Goal: Information Seeking & Learning: Learn about a topic

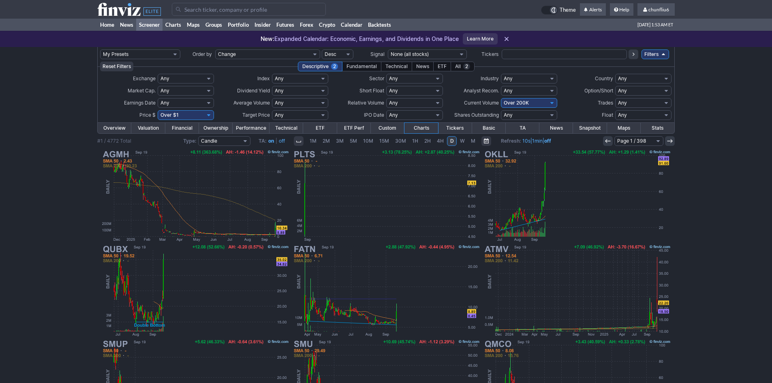
click at [218, 9] on input "Search" at bounding box center [249, 9] width 154 height 13
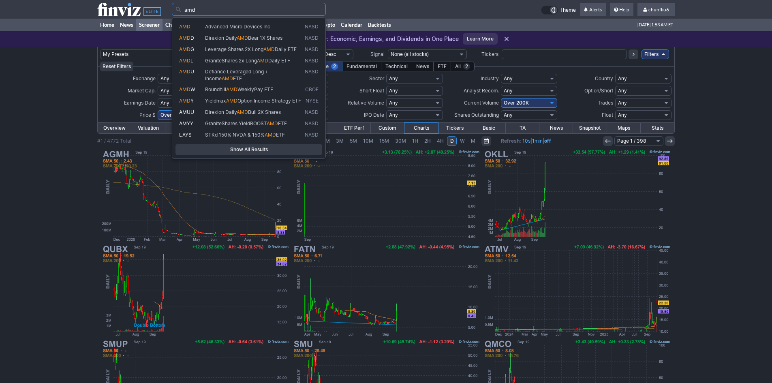
type input "amd"
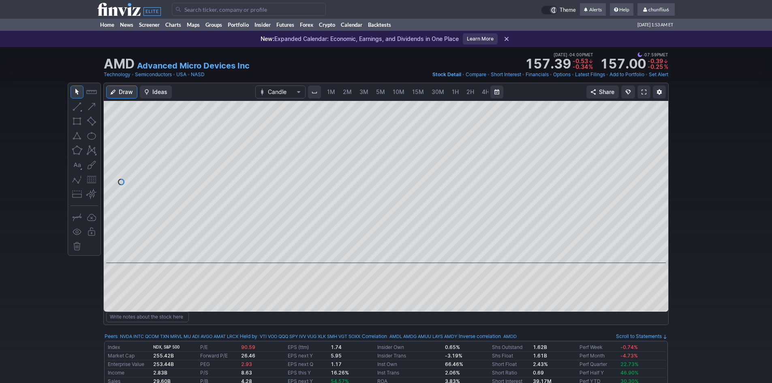
scroll to position [0, 44]
click at [367, 109] on div "Draw Ideas Candle 1M 2M 3M 5M 10M 15M 30M 1H 2H 4H D W M Share" at bounding box center [386, 197] width 564 height 229
click at [644, 92] on span at bounding box center [643, 92] width 5 height 6
click at [213, 13] on input "Search" at bounding box center [249, 9] width 154 height 13
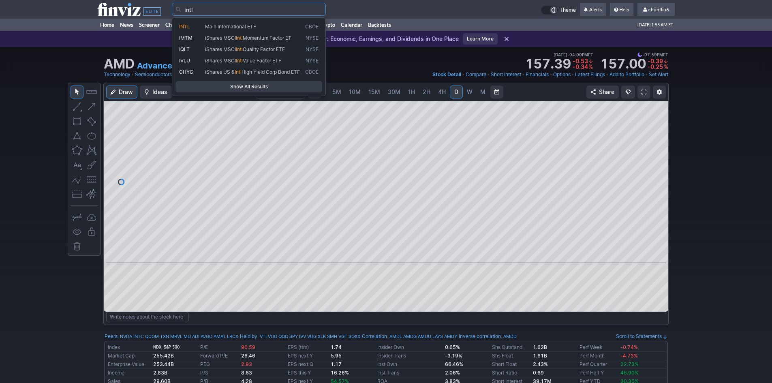
type input "intl"
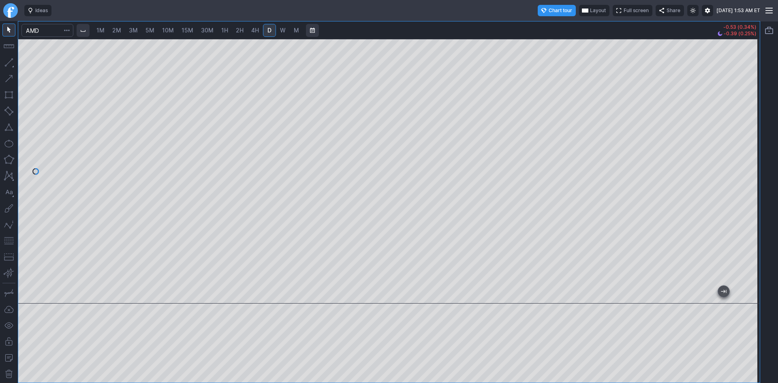
click at [206, 30] on span "30M" at bounding box center [207, 30] width 13 height 7
click at [6, 129] on button "button" at bounding box center [8, 127] width 13 height 13
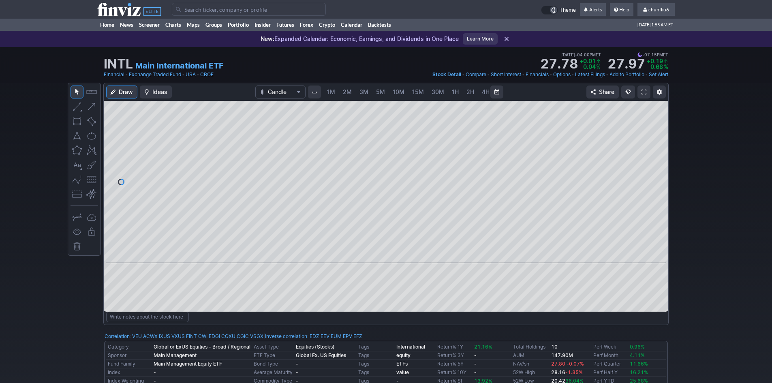
scroll to position [0, 44]
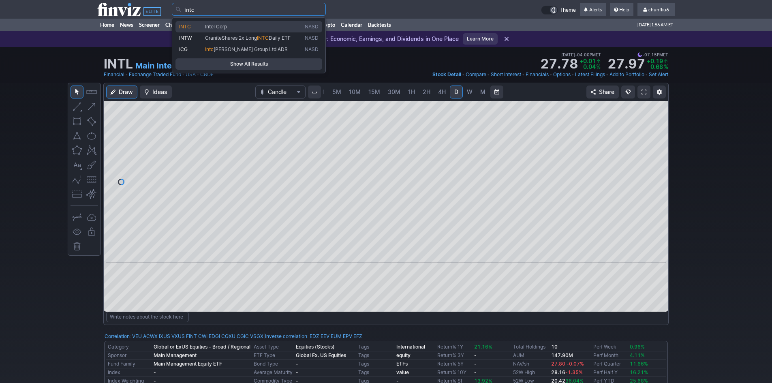
click at [188, 26] on span "INTC" at bounding box center [185, 26] width 12 height 6
type input "INTC"
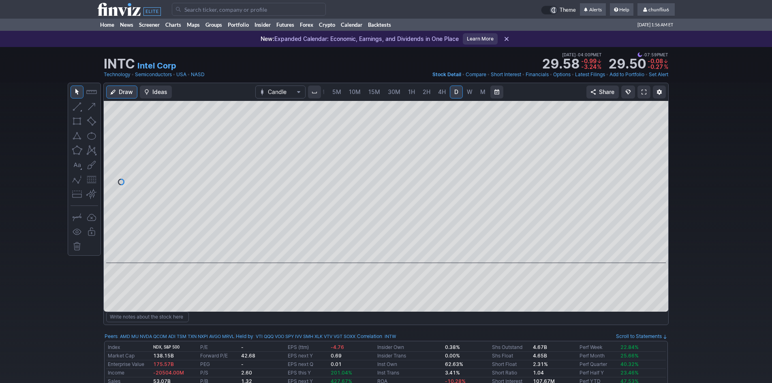
click at [645, 90] on span at bounding box center [643, 92] width 5 height 6
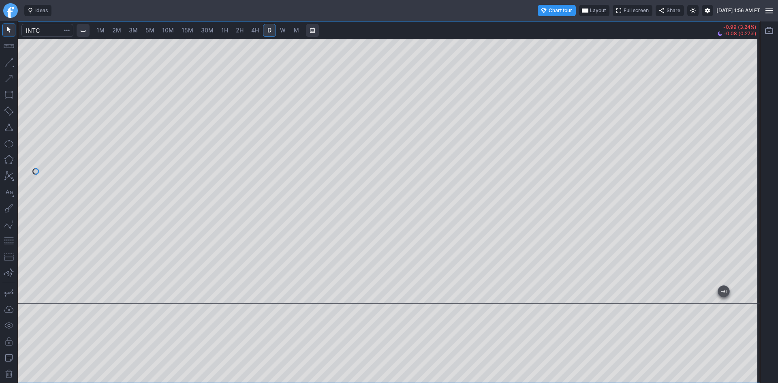
click at [205, 30] on span "30M" at bounding box center [207, 30] width 13 height 7
drag, startPoint x: 751, startPoint y: 89, endPoint x: 748, endPoint y: 140, distance: 50.7
click at [748, 140] on div at bounding box center [751, 169] width 17 height 244
click at [243, 32] on span "2H" at bounding box center [240, 30] width 8 height 7
click at [208, 32] on span "30M" at bounding box center [207, 30] width 13 height 7
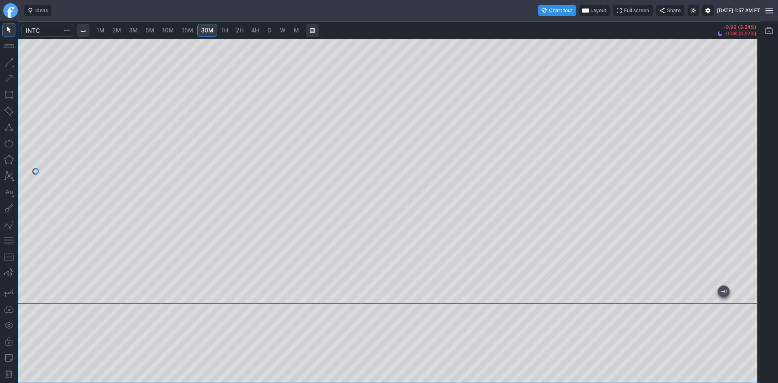
drag, startPoint x: 751, startPoint y: 93, endPoint x: 759, endPoint y: 141, distance: 48.5
click at [759, 141] on div at bounding box center [751, 169] width 17 height 244
click at [154, 33] on span "5M" at bounding box center [149, 30] width 9 height 7
drag, startPoint x: 752, startPoint y: 77, endPoint x: 752, endPoint y: 145, distance: 68.1
click at [752, 145] on div at bounding box center [751, 169] width 17 height 244
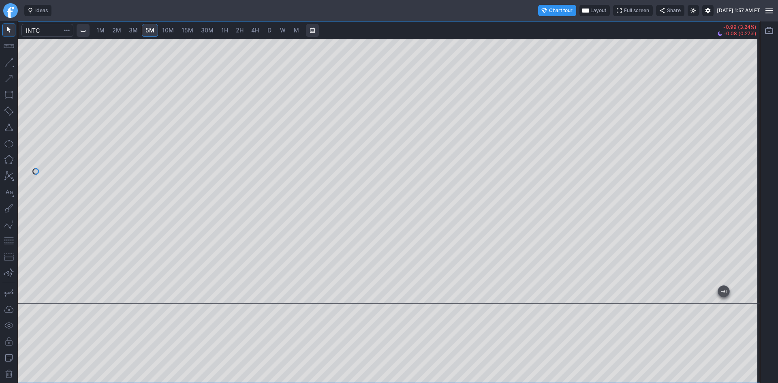
click at [268, 31] on span "D" at bounding box center [269, 30] width 4 height 7
click at [7, 240] on button "button" at bounding box center [8, 240] width 13 height 13
click at [208, 27] on span "30M" at bounding box center [207, 30] width 13 height 7
click at [51, 31] on input "Search" at bounding box center [47, 30] width 52 height 13
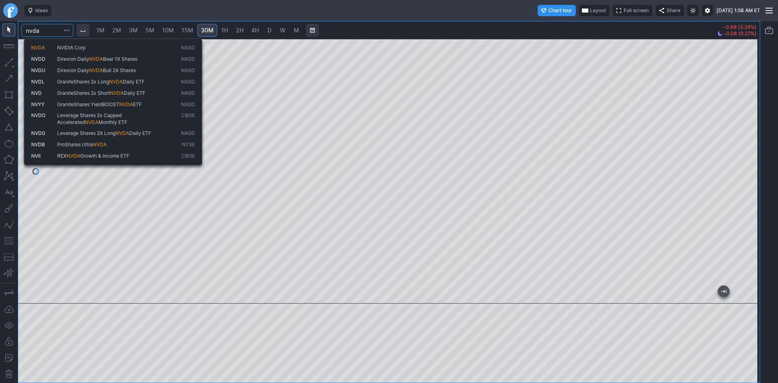
type input "nvda"
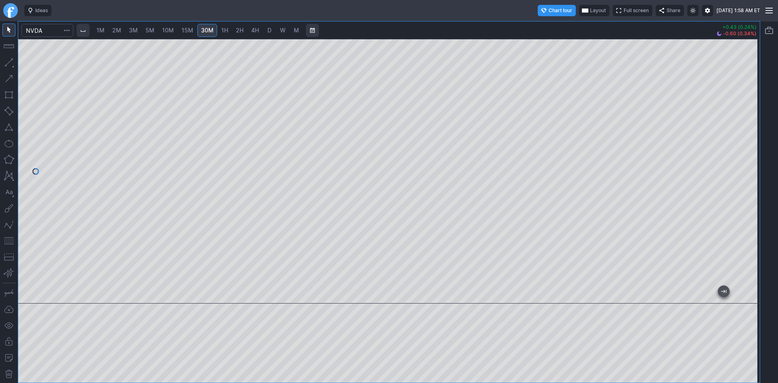
click at [241, 29] on span "2H" at bounding box center [240, 30] width 8 height 7
click at [272, 30] on span "D" at bounding box center [270, 30] width 6 height 8
drag, startPoint x: 754, startPoint y: 100, endPoint x: 755, endPoint y: 120, distance: 20.7
click at [755, 120] on div at bounding box center [751, 169] width 17 height 244
drag, startPoint x: 746, startPoint y: 156, endPoint x: 743, endPoint y: 65, distance: 90.8
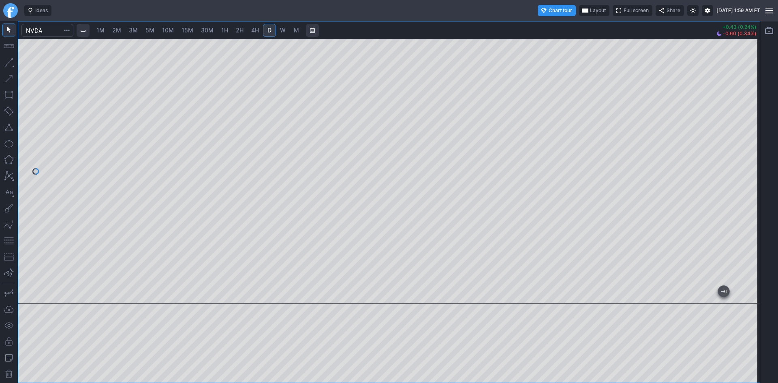
click at [743, 65] on div at bounding box center [751, 169] width 17 height 244
click at [205, 32] on span "30M" at bounding box center [207, 30] width 13 height 7
click at [47, 30] on input "Search" at bounding box center [47, 30] width 52 height 13
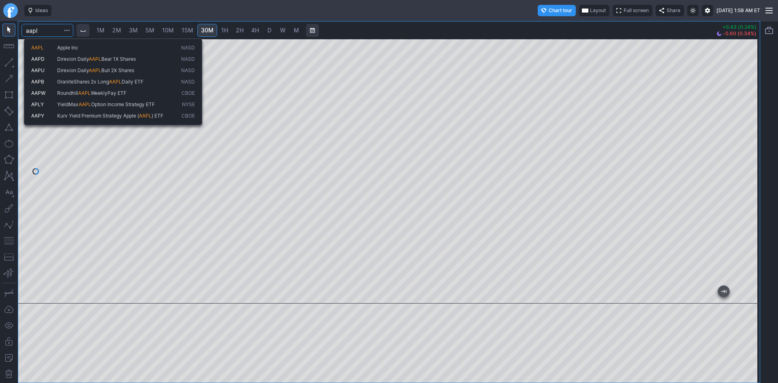
type input "aapl"
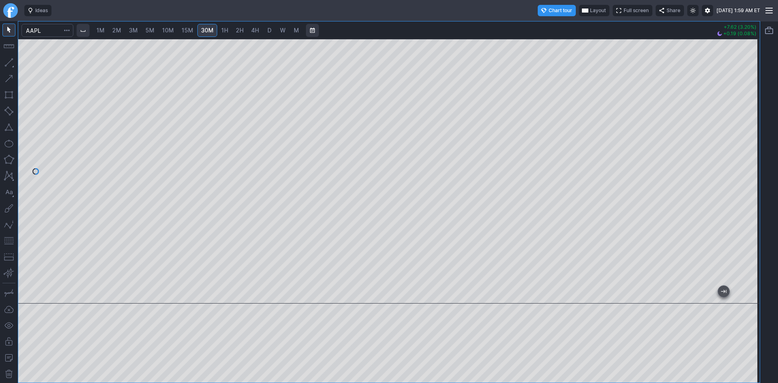
drag, startPoint x: 752, startPoint y: 100, endPoint x: 743, endPoint y: 165, distance: 65.1
click at [743, 165] on div at bounding box center [751, 169] width 17 height 244
drag, startPoint x: 752, startPoint y: 156, endPoint x: 750, endPoint y: 172, distance: 16.1
click at [750, 172] on div at bounding box center [751, 169] width 17 height 244
click at [223, 32] on span "1H" at bounding box center [224, 30] width 7 height 7
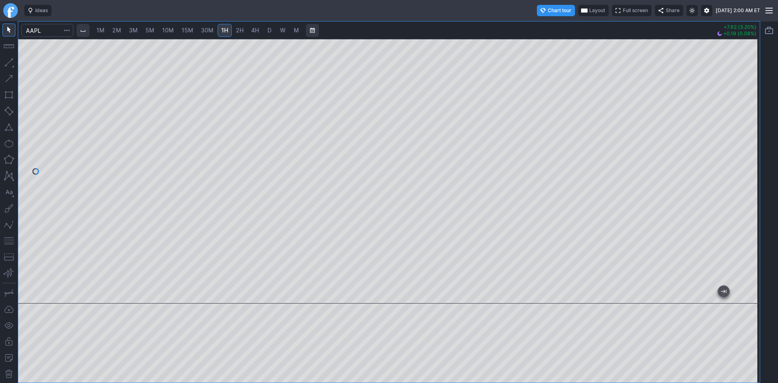
drag, startPoint x: 757, startPoint y: 115, endPoint x: 749, endPoint y: 150, distance: 36.7
click at [749, 150] on div at bounding box center [751, 169] width 17 height 244
click at [7, 239] on button "button" at bounding box center [8, 240] width 13 height 13
click at [271, 31] on span "D" at bounding box center [269, 30] width 4 height 7
click at [534, 294] on div at bounding box center [388, 171] width 741 height 265
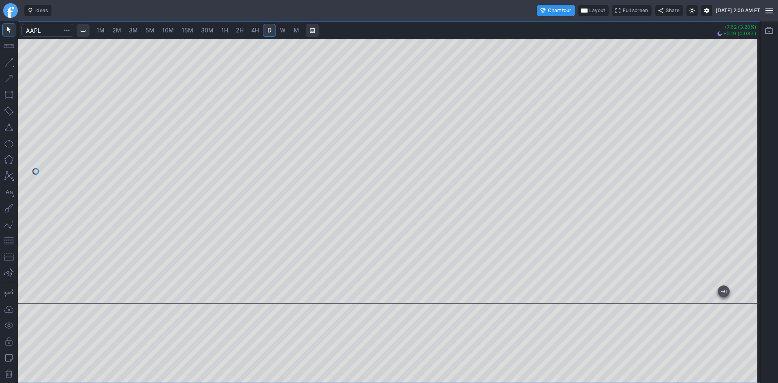
drag, startPoint x: 535, startPoint y: 297, endPoint x: 777, endPoint y: 254, distance: 246.0
click at [777, 259] on div "1M 2M 3M 5M 10M 15M 30M 1H 2H 4H D W M +7.62 (3.20%) +0.19 (0.08%)" at bounding box center [389, 202] width 778 height 362
drag, startPoint x: 745, startPoint y: 127, endPoint x: 748, endPoint y: 176, distance: 49.1
click at [748, 176] on div at bounding box center [751, 169] width 17 height 244
click at [57, 27] on input "Search" at bounding box center [47, 30] width 52 height 13
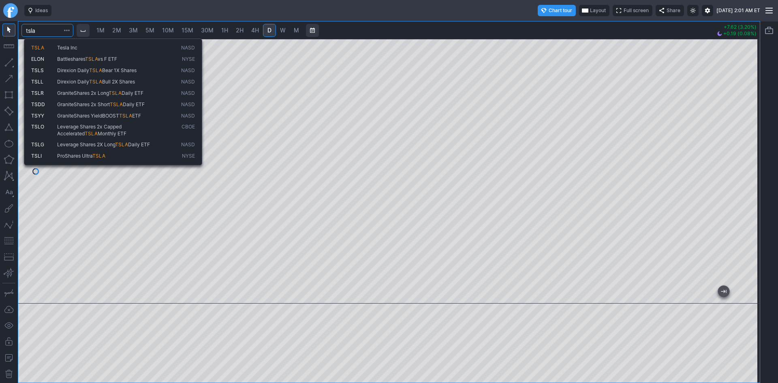
type input "tsla"
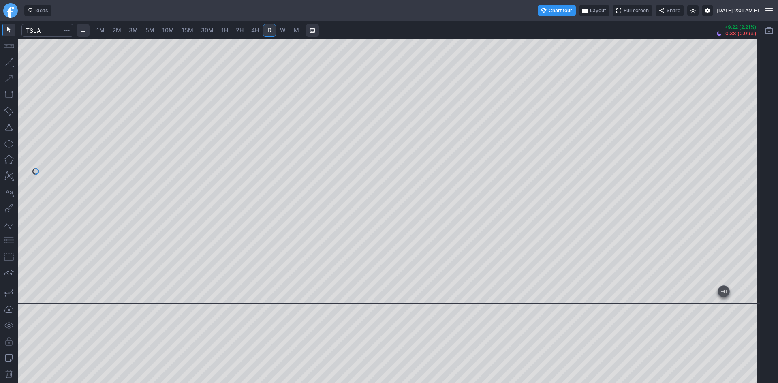
drag, startPoint x: 746, startPoint y: 77, endPoint x: 747, endPoint y: 104, distance: 27.2
click at [747, 104] on div at bounding box center [751, 169] width 17 height 244
drag, startPoint x: 760, startPoint y: 173, endPoint x: 754, endPoint y: 198, distance: 26.2
click at [754, 198] on div "1M 2M 3M 5M 10M 15M 30M 1H 2H 4H D W M +9.22 (2.21%) -0.38 (0.09%)" at bounding box center [389, 202] width 778 height 362
drag, startPoint x: 752, startPoint y: 190, endPoint x: 745, endPoint y: 210, distance: 20.6
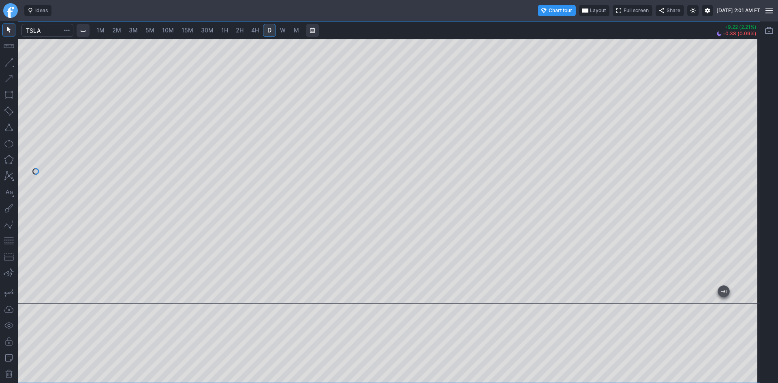
click at [745, 210] on div at bounding box center [751, 169] width 17 height 244
click at [8, 242] on button "button" at bounding box center [8, 240] width 13 height 13
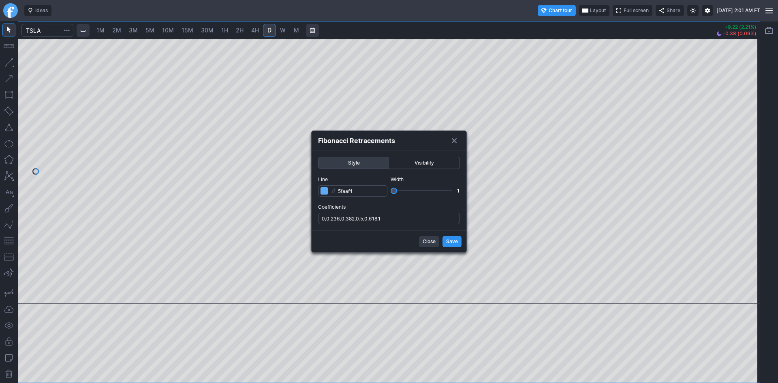
click at [421, 212] on label "Coefficients 0,0.236,0.382,0.5,0.618,1" at bounding box center [389, 213] width 142 height 21
click at [421, 213] on input "0,0.236,0.382,0.5,0.618,1" at bounding box center [389, 218] width 142 height 11
click at [421, 218] on input "0,0.236,0.382,0.5,0.618,1" at bounding box center [389, 218] width 142 height 11
type input "0,0.236,0.382,0.5,0.618,1,.786"
click at [456, 239] on span "Save" at bounding box center [452, 241] width 12 height 8
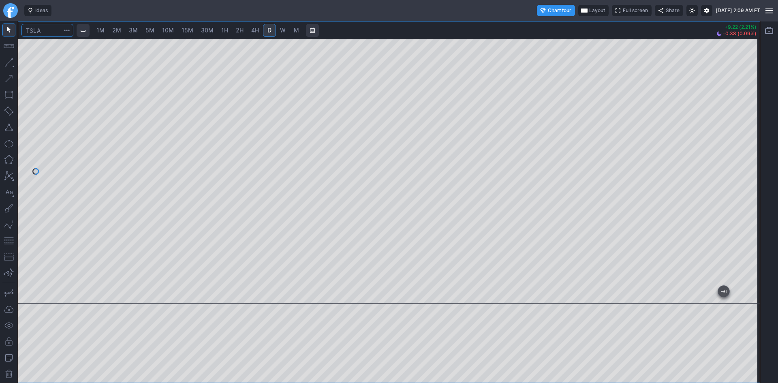
click at [53, 31] on input "Search" at bounding box center [47, 30] width 52 height 13
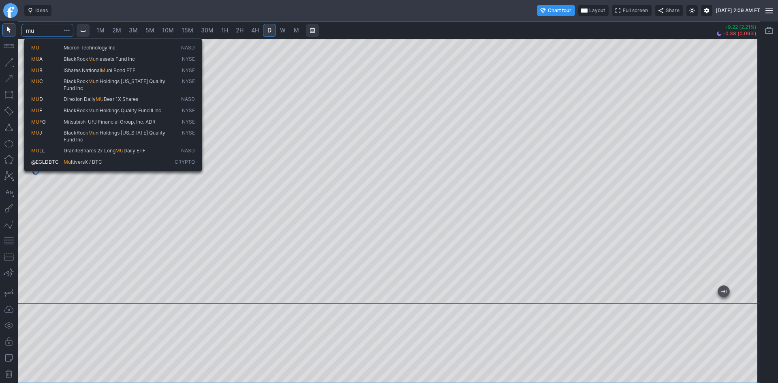
type input "mu"
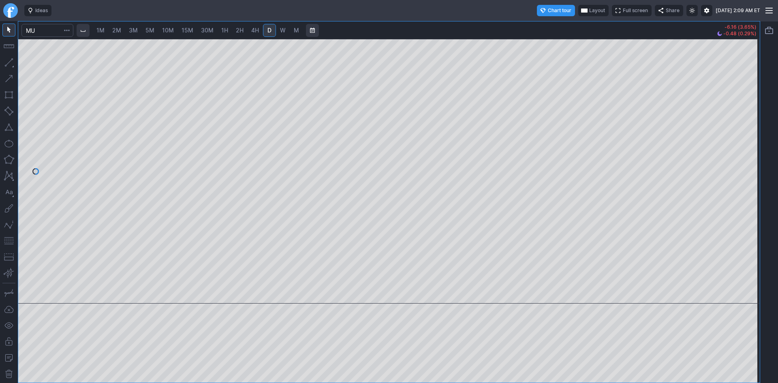
drag, startPoint x: 750, startPoint y: 92, endPoint x: 749, endPoint y: 163, distance: 71.3
click at [749, 163] on div at bounding box center [751, 169] width 17 height 244
